Goal: Check status

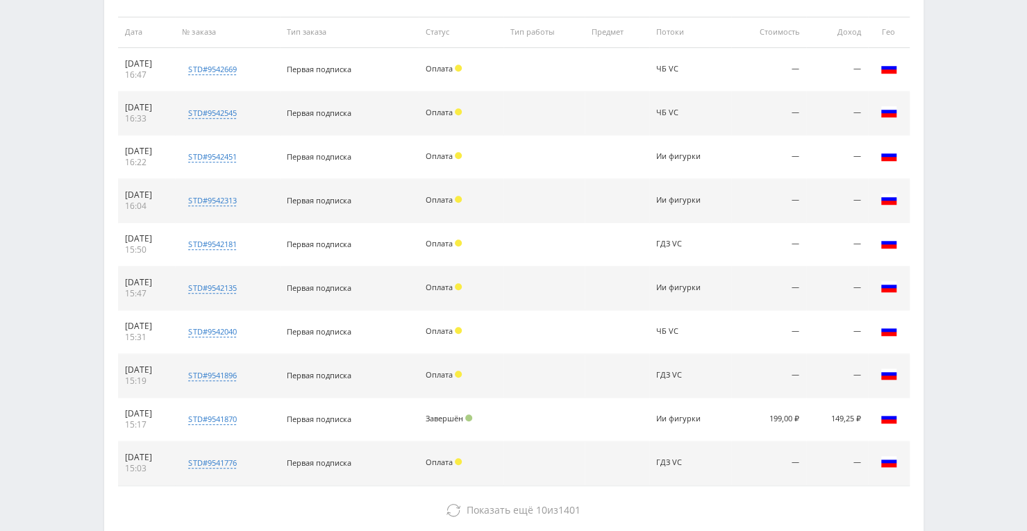
scroll to position [556, 0]
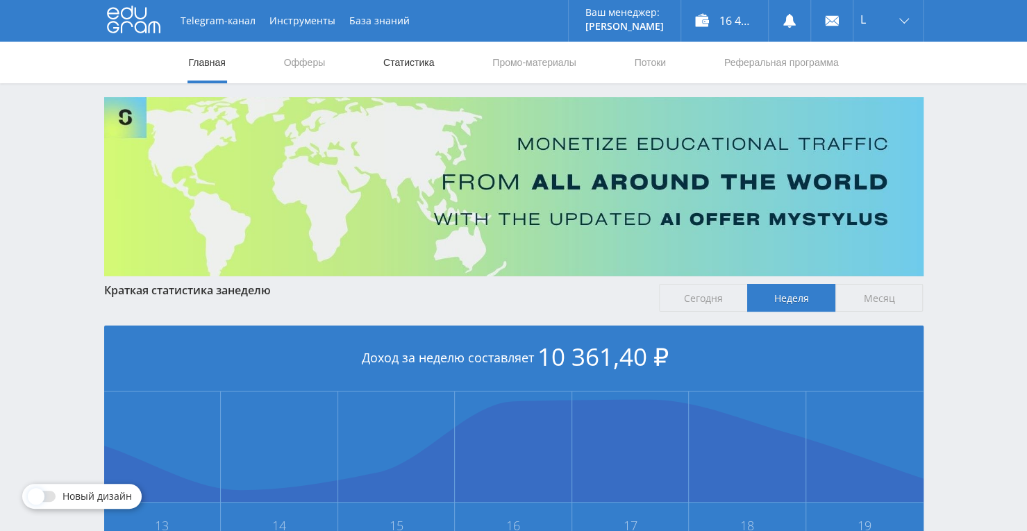
click at [412, 63] on link "Статистика" at bounding box center [409, 63] width 54 height 42
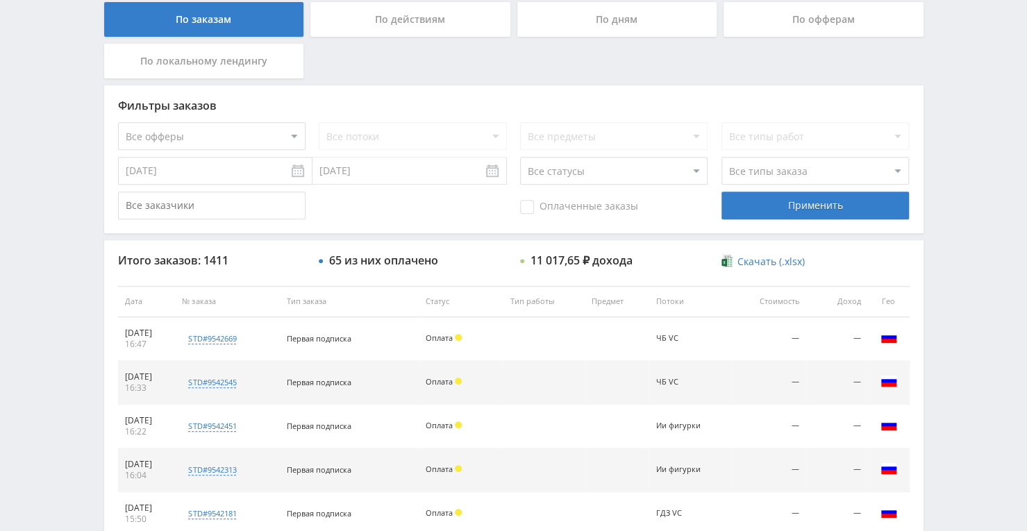
scroll to position [525, 0]
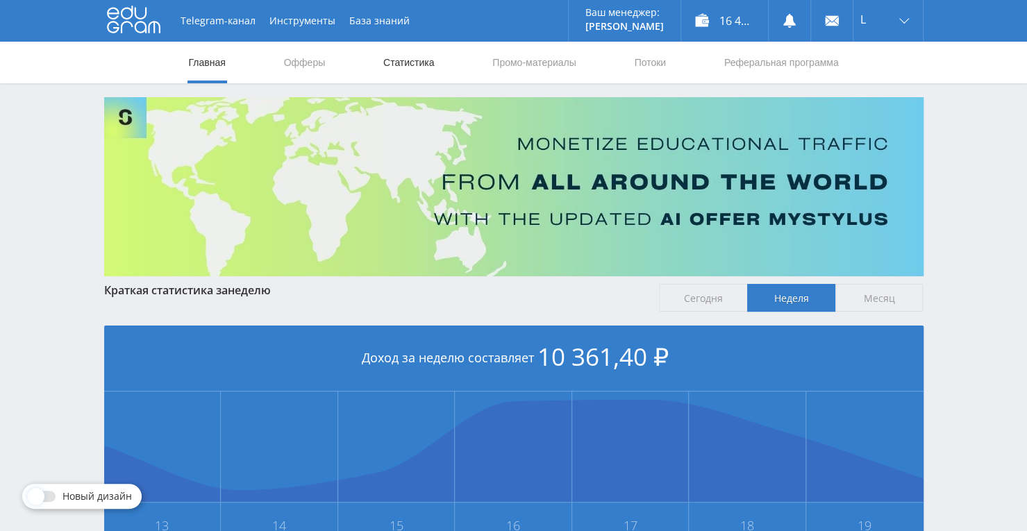
click at [408, 65] on link "Статистика" at bounding box center [409, 63] width 54 height 42
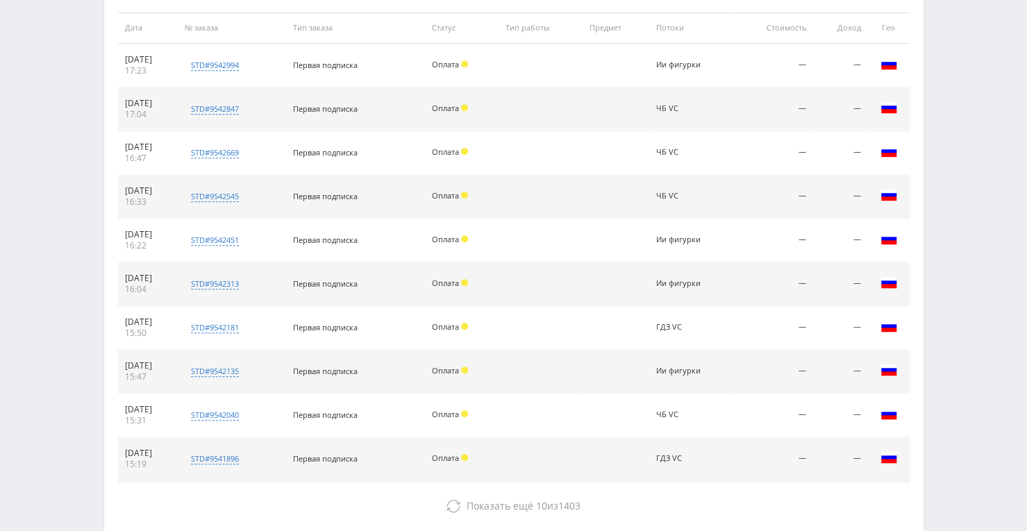
scroll to position [486, 0]
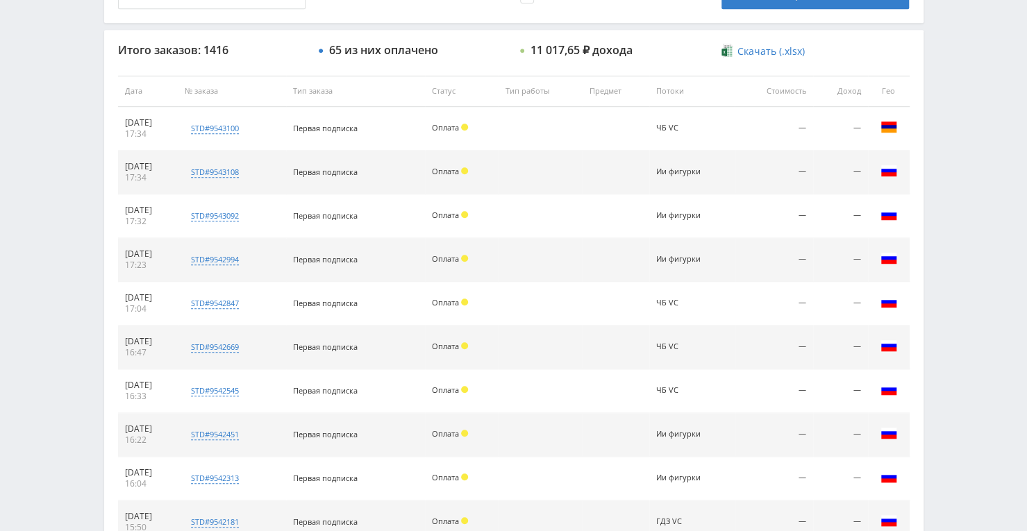
scroll to position [423, 0]
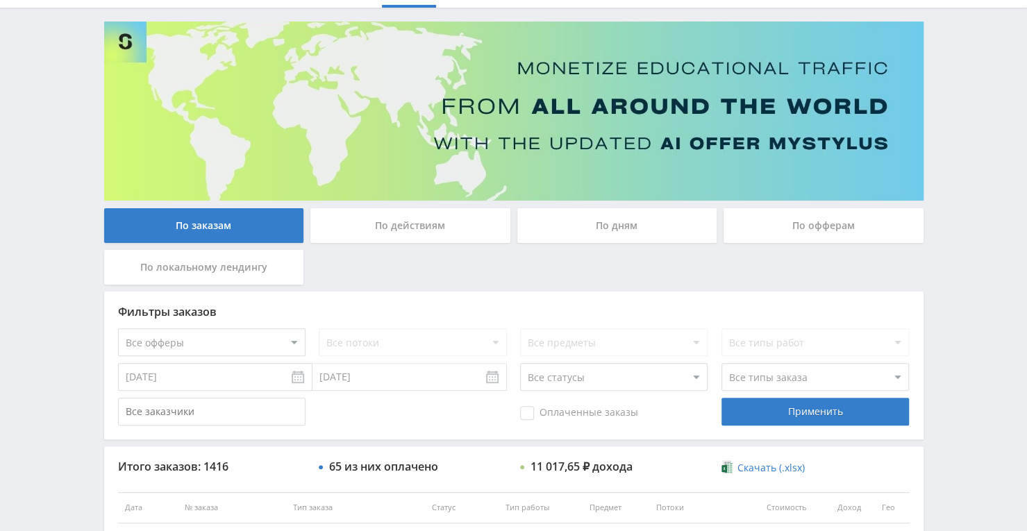
click at [597, 232] on div "По дням" at bounding box center [617, 225] width 200 height 35
click at [0, 0] on input "По дням" at bounding box center [0, 0] width 0 height 0
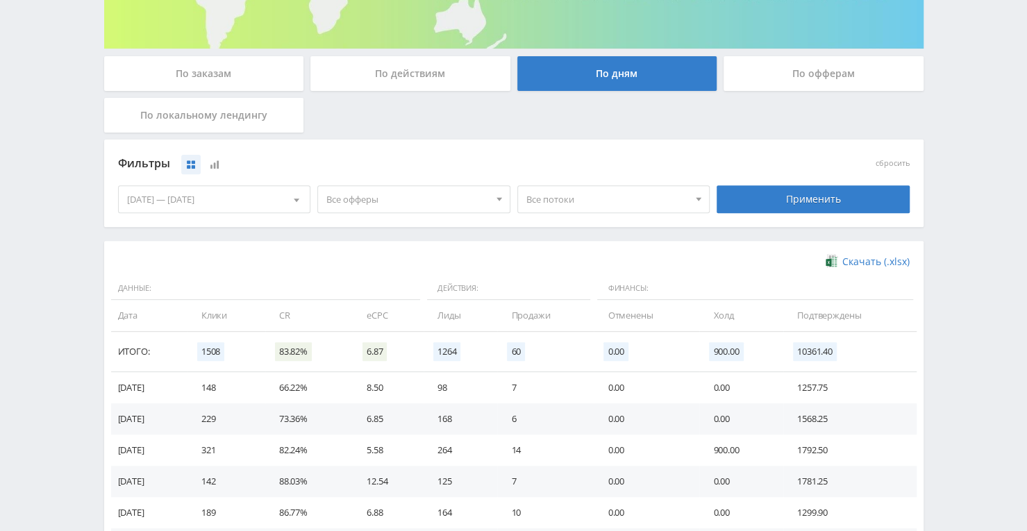
scroll to position [284, 0]
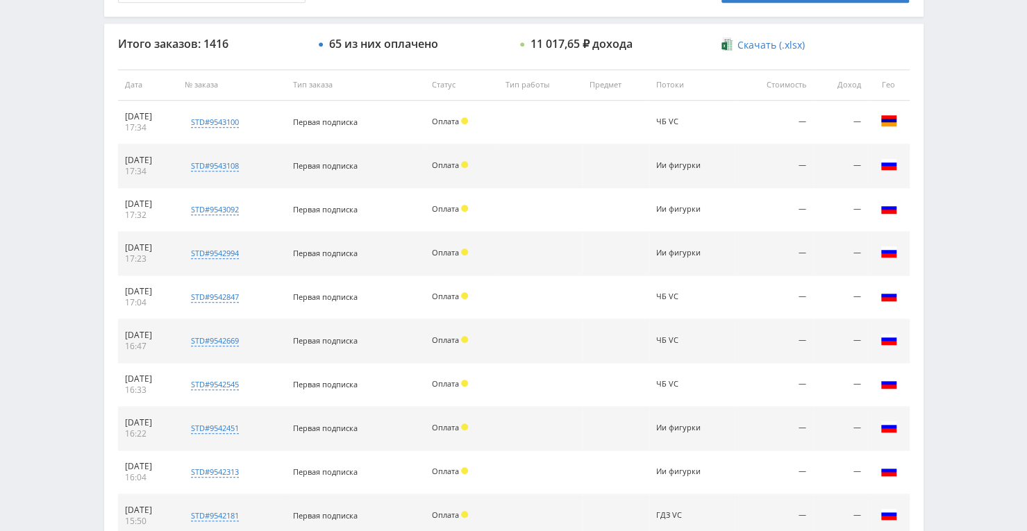
scroll to position [486, 0]
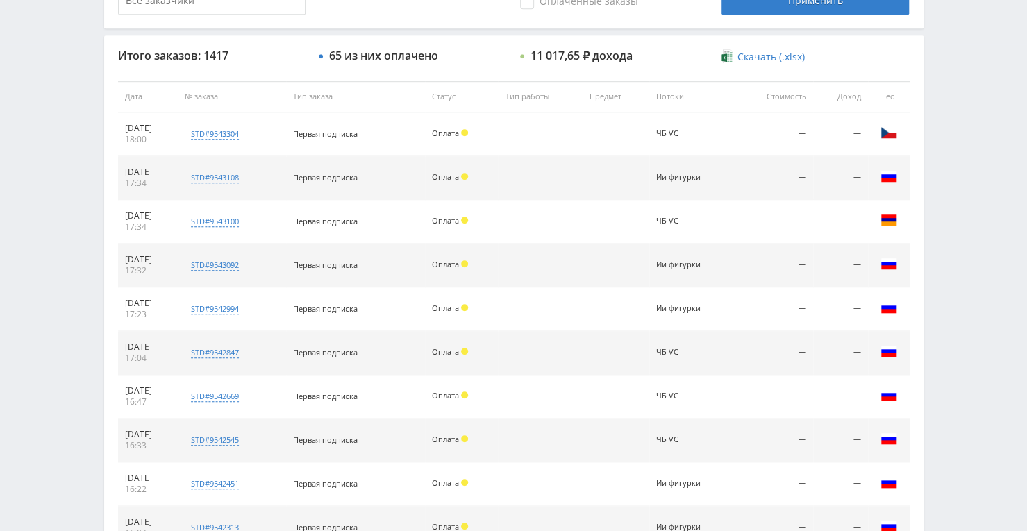
scroll to position [556, 0]
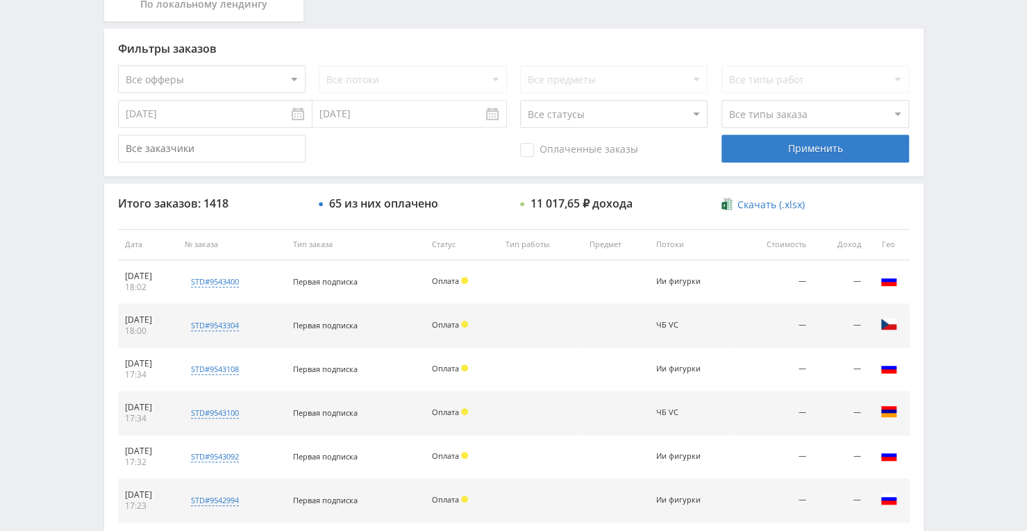
scroll to position [317, 0]
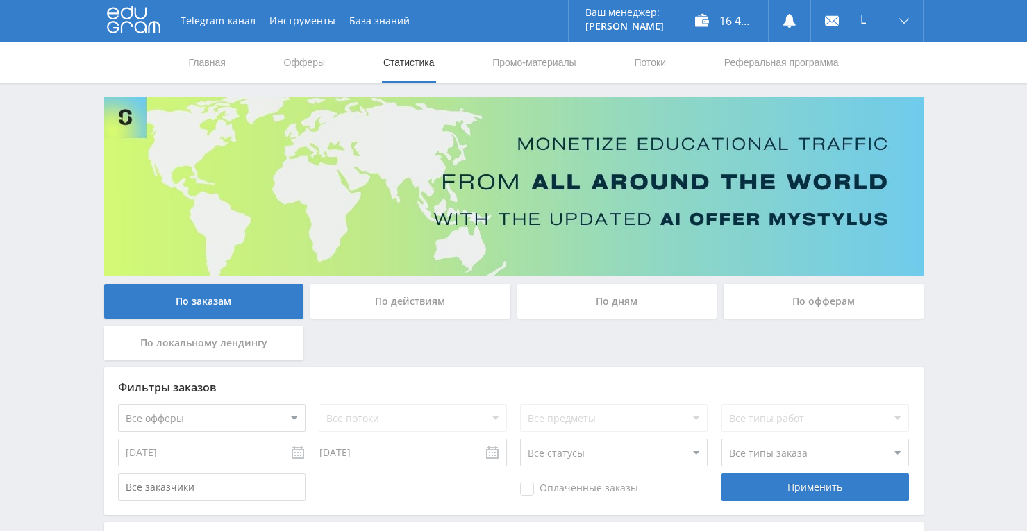
scroll to position [347, 0]
